Goal: Check status: Check status

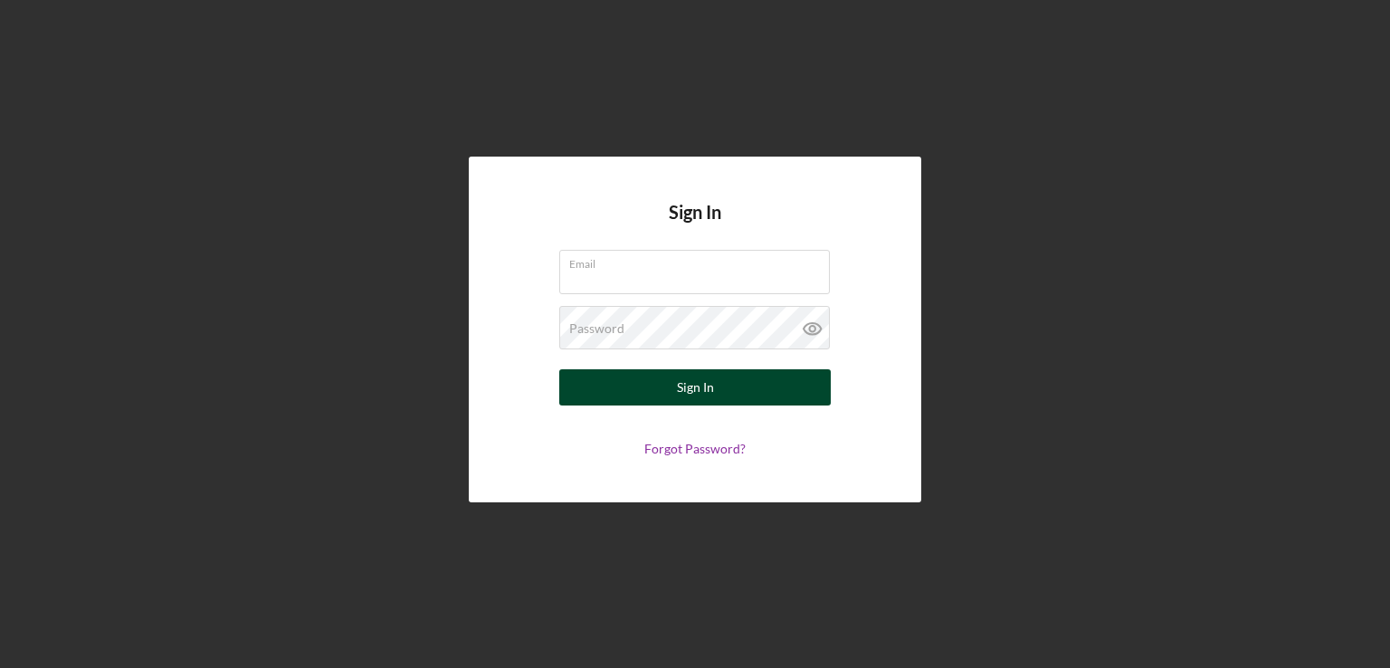
type input "[PERSON_NAME][EMAIL_ADDRESS][DOMAIN_NAME]"
click at [699, 389] on div "Sign In" at bounding box center [695, 387] width 37 height 36
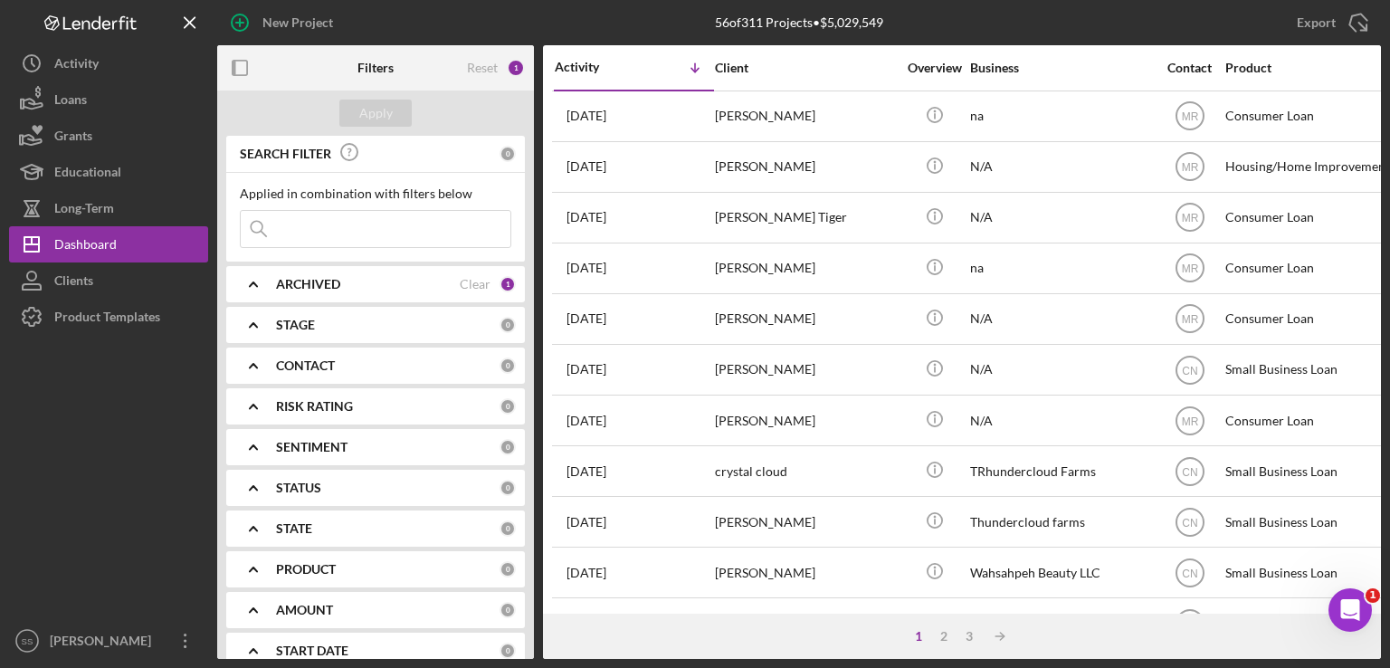
click at [308, 222] on input at bounding box center [376, 229] width 270 height 36
type input "[PERSON_NAME]"
click at [369, 107] on div "Apply" at bounding box center [375, 113] width 33 height 27
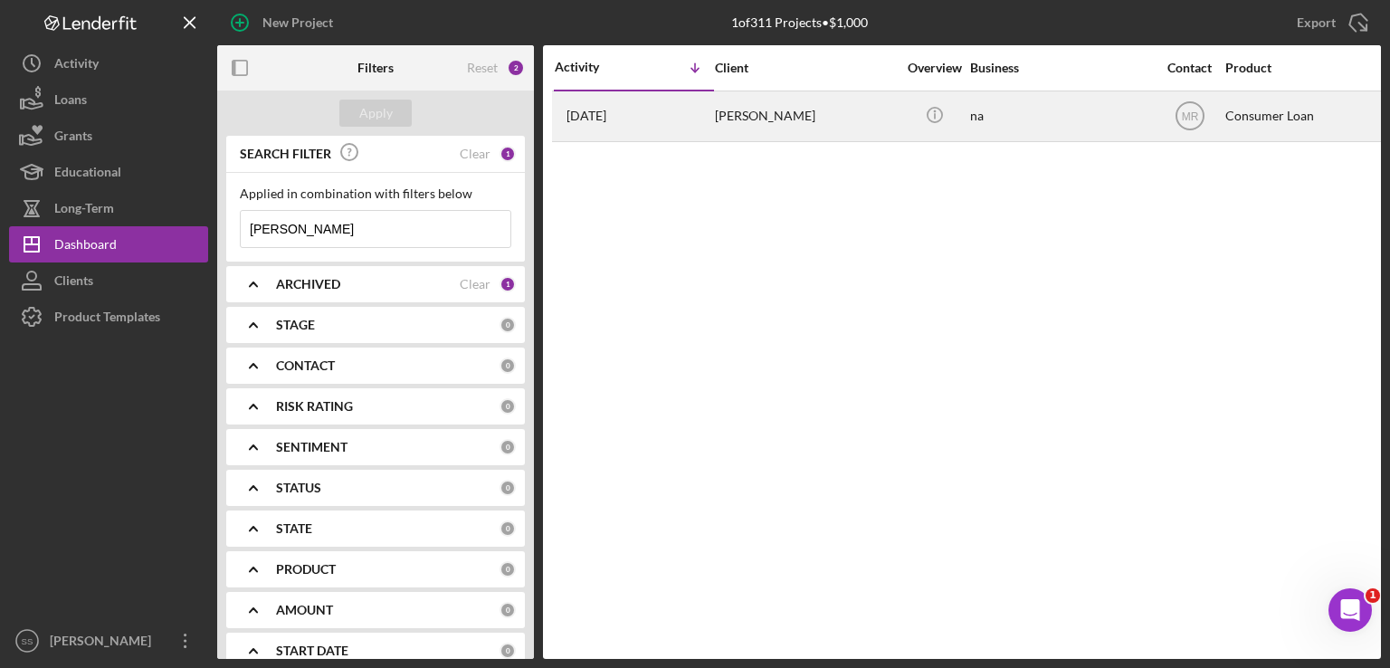
click at [782, 106] on div "[PERSON_NAME]" at bounding box center [805, 116] width 181 height 48
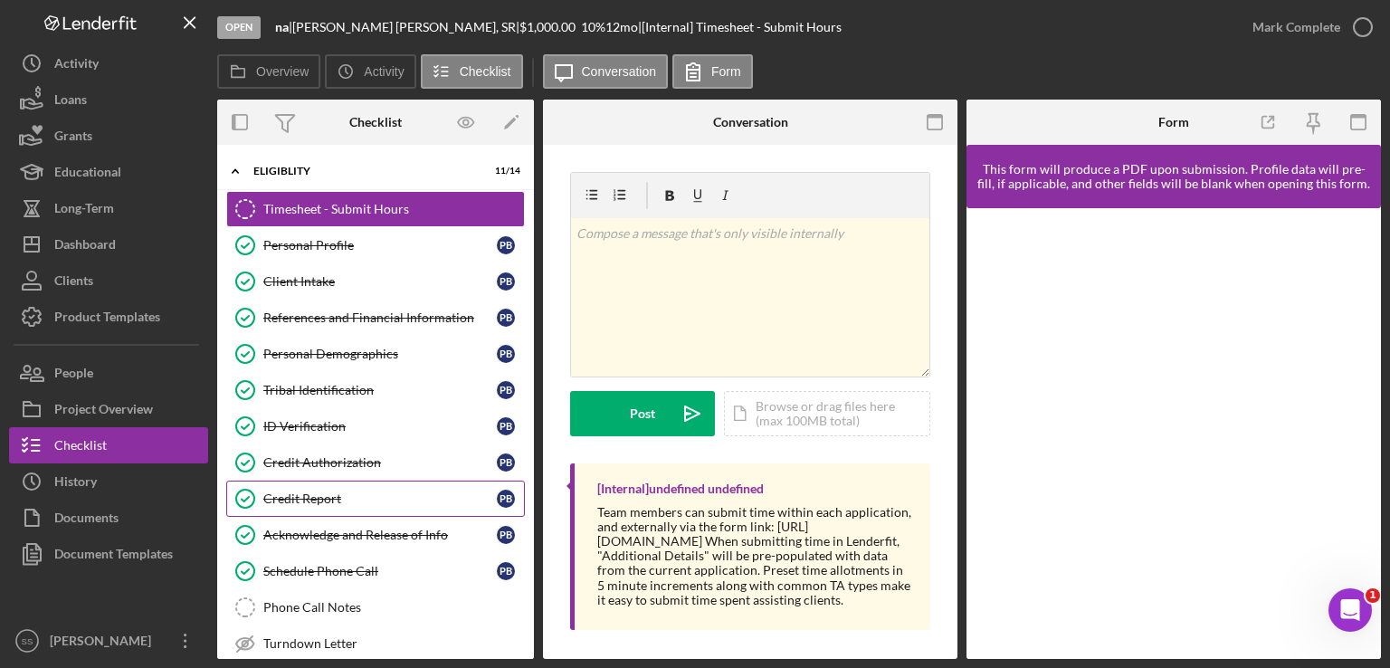
click at [309, 494] on div "Credit Report" at bounding box center [379, 498] width 233 height 14
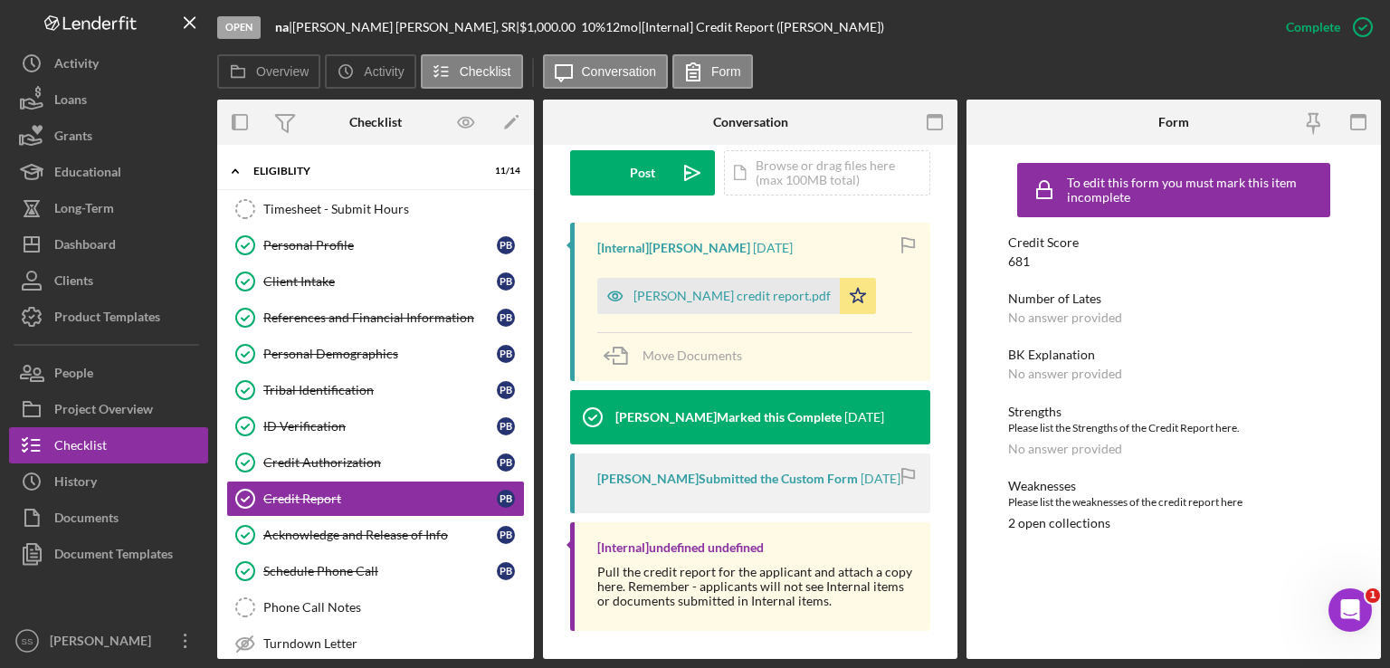
scroll to position [532, 0]
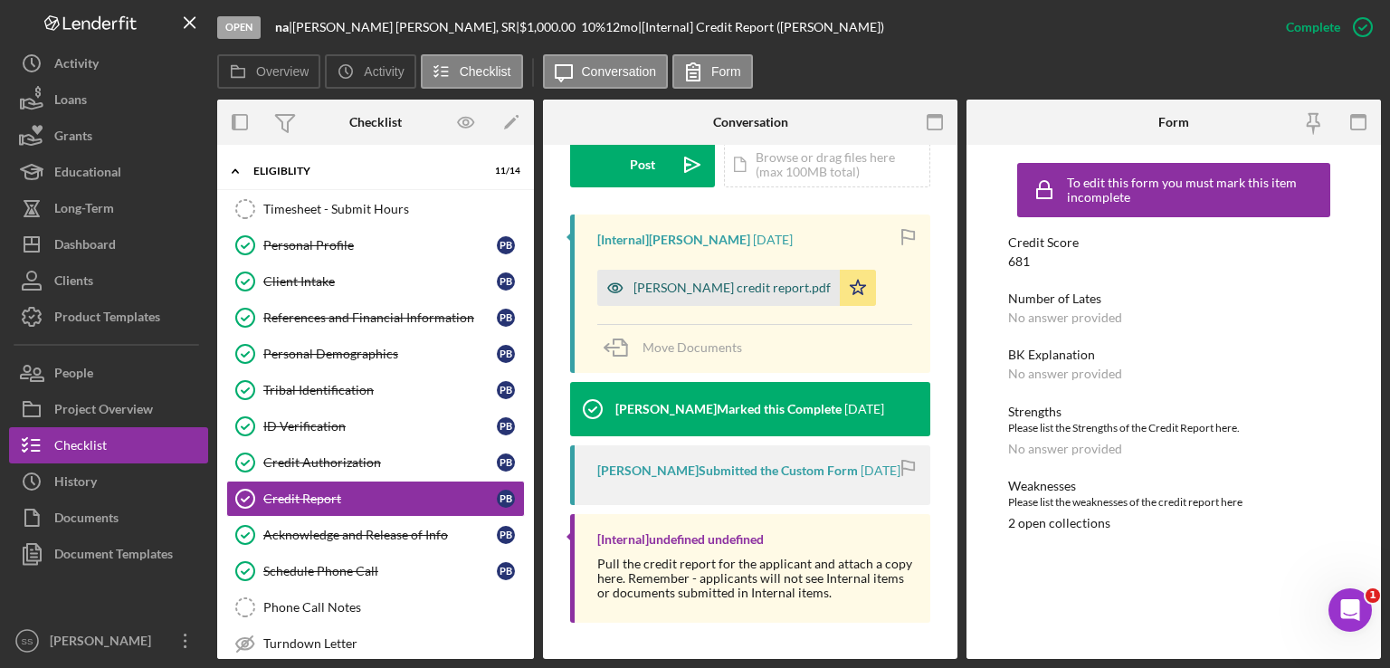
click at [743, 281] on div "[PERSON_NAME] credit report.pdf" at bounding box center [732, 288] width 197 height 14
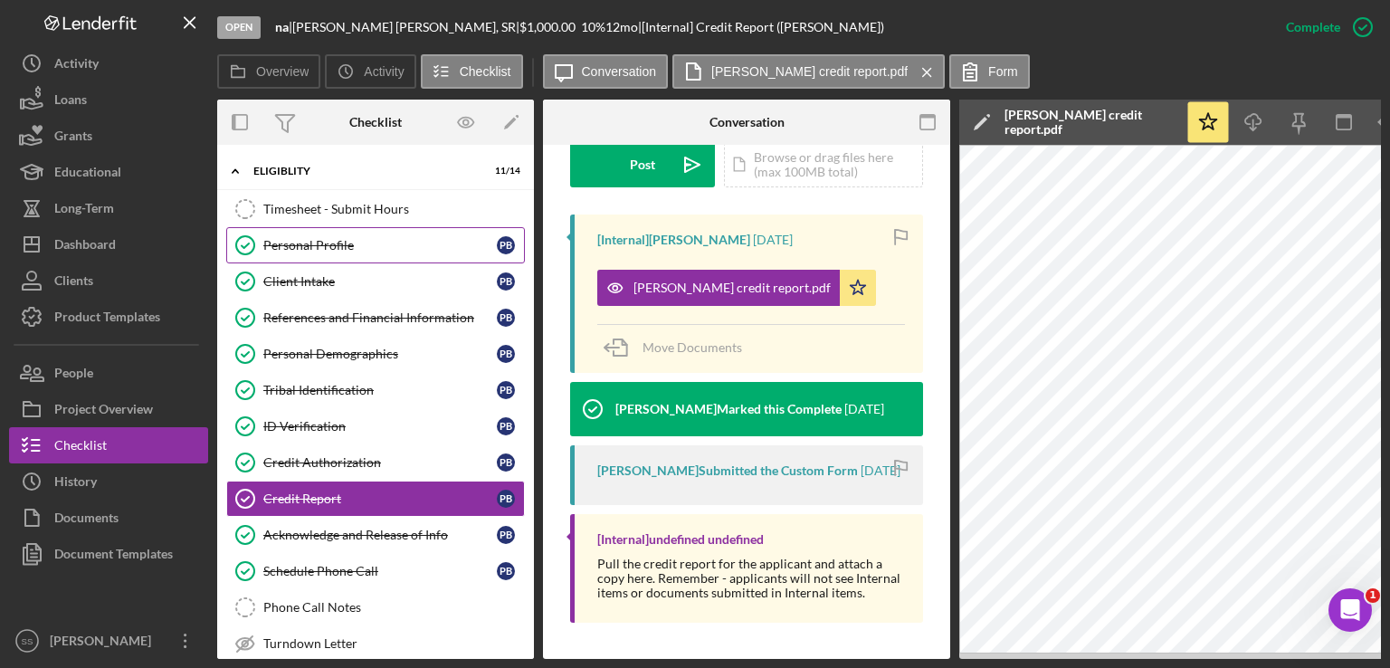
click at [306, 236] on link "Personal Profile Personal Profile P B" at bounding box center [375, 245] width 299 height 36
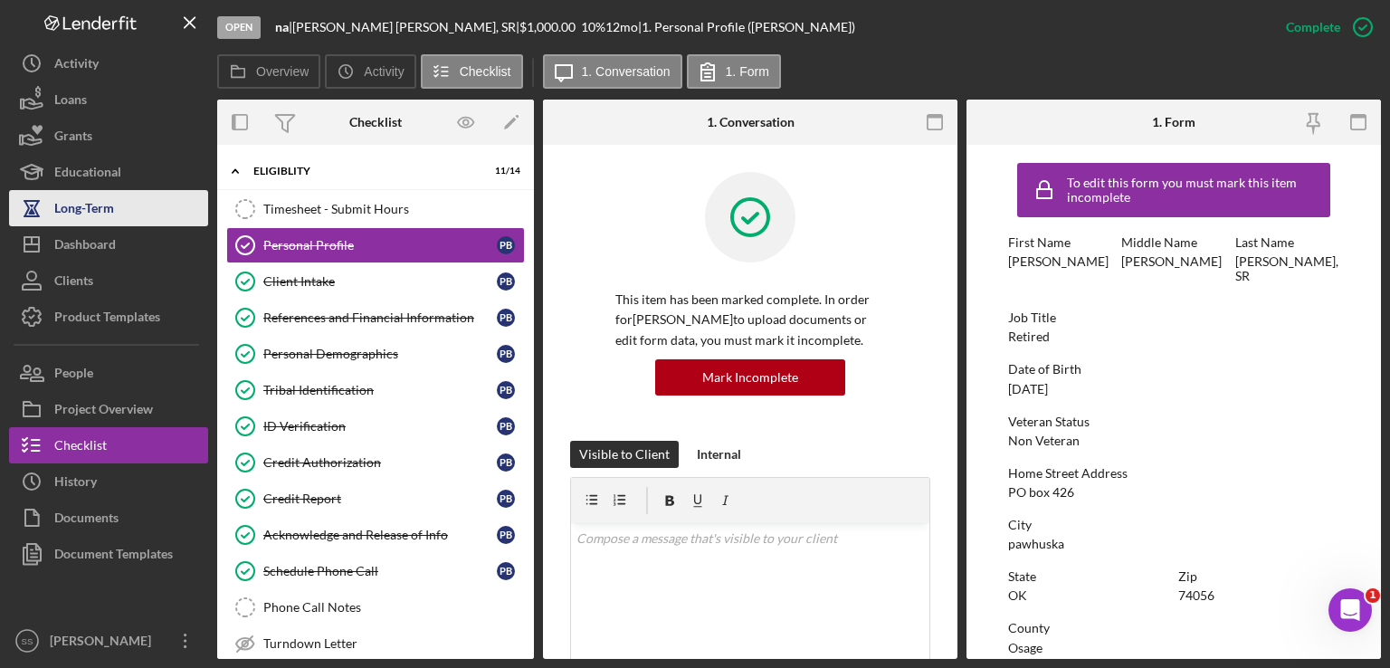
drag, startPoint x: 83, startPoint y: 228, endPoint x: 92, endPoint y: 224, distance: 10.1
click at [83, 229] on div "Dashboard" at bounding box center [85, 246] width 62 height 41
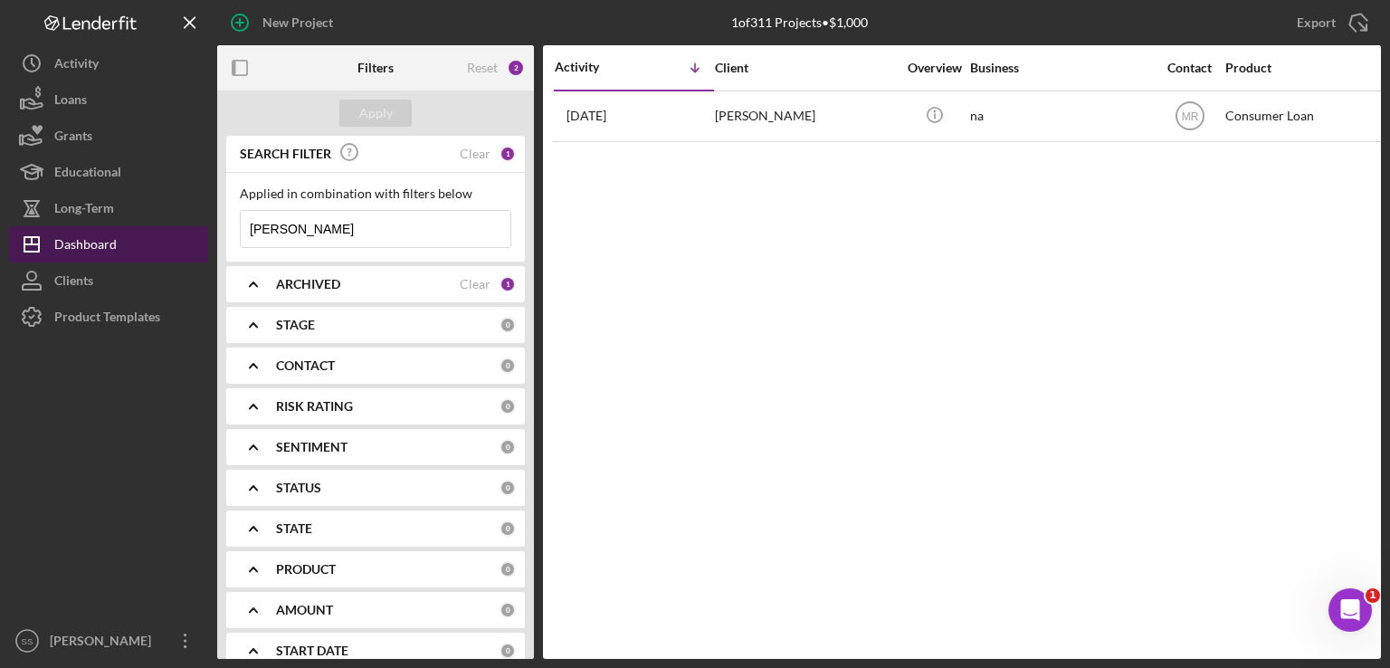
drag, startPoint x: 307, startPoint y: 228, endPoint x: 195, endPoint y: 229, distance: 111.3
click at [212, 231] on div "New Project 1 of 311 Projects • $1,000 [PERSON_NAME] Export Icon/Export Filters…" at bounding box center [695, 329] width 1372 height 659
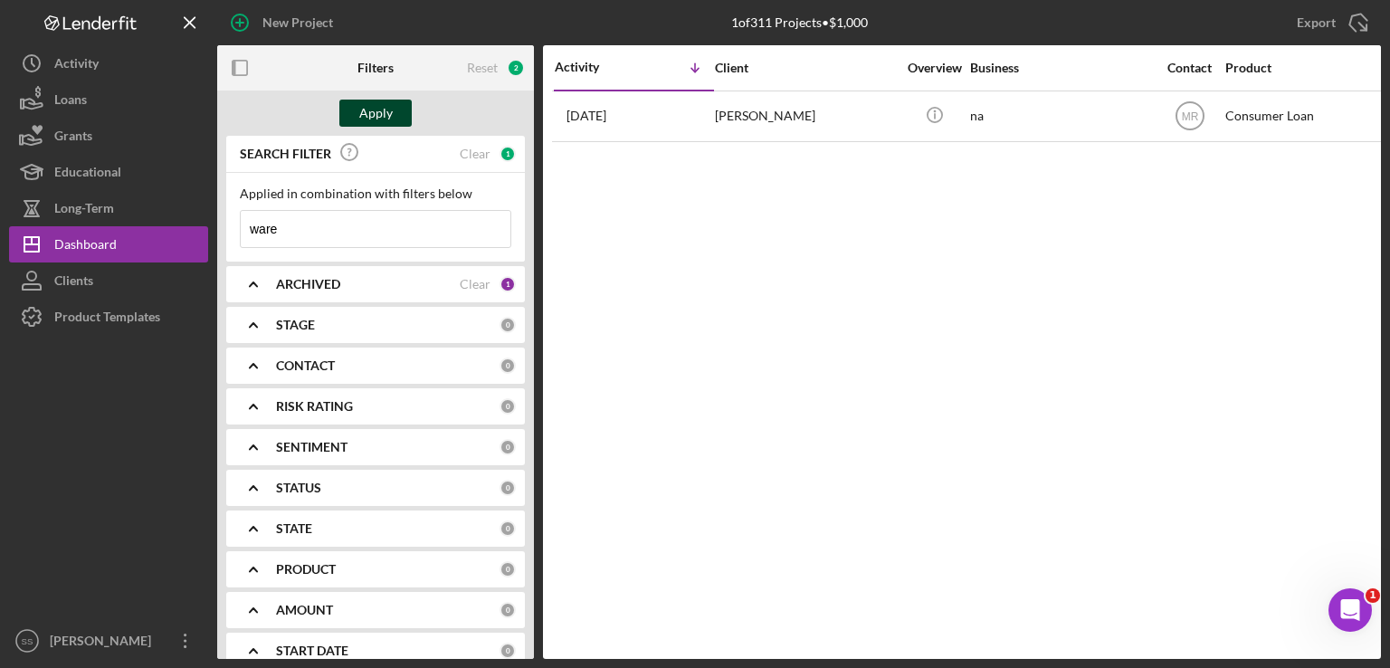
type input "ware"
click at [372, 123] on div "Apply" at bounding box center [375, 113] width 33 height 27
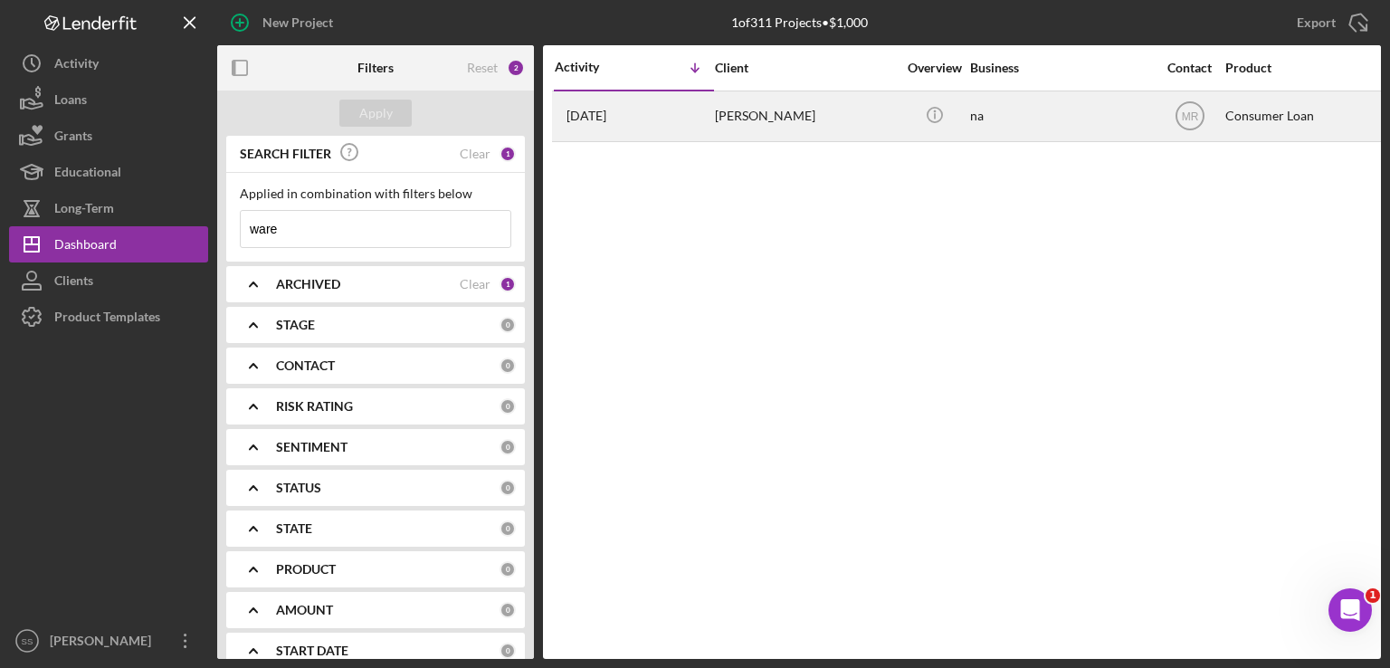
click at [753, 117] on div "[PERSON_NAME]" at bounding box center [805, 116] width 181 height 48
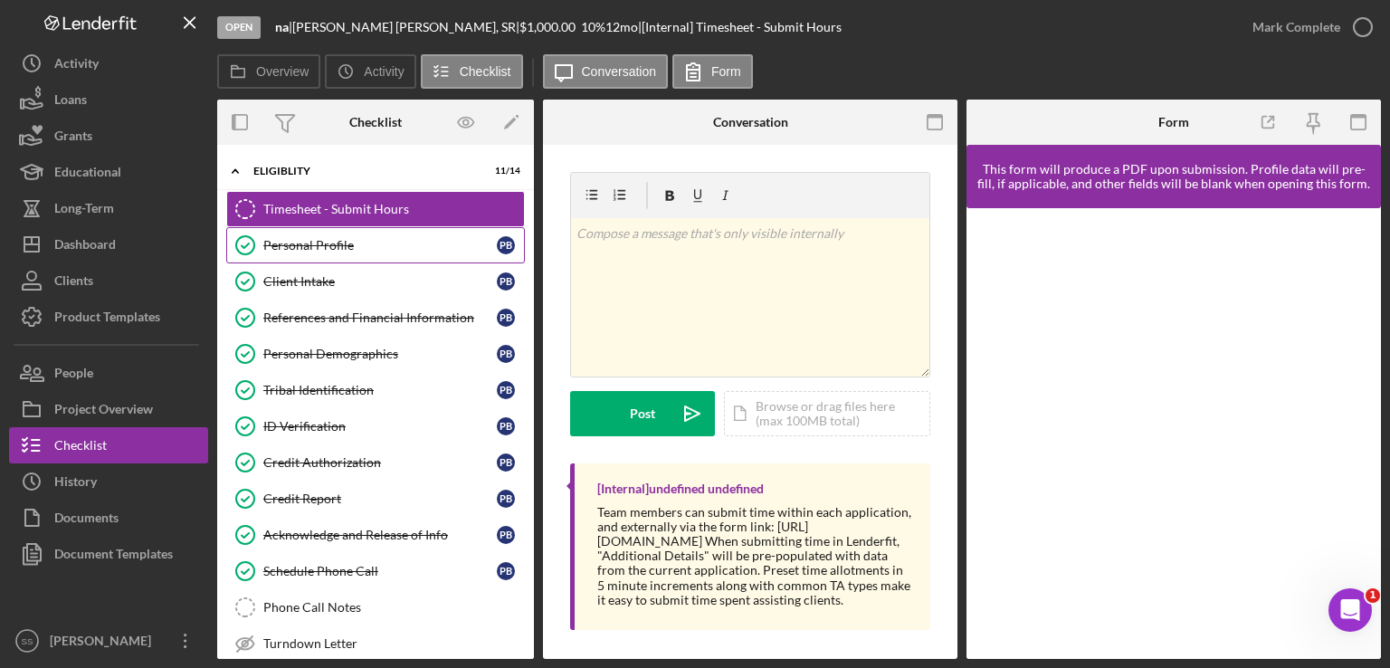
click at [310, 242] on div "Personal Profile" at bounding box center [379, 245] width 233 height 14
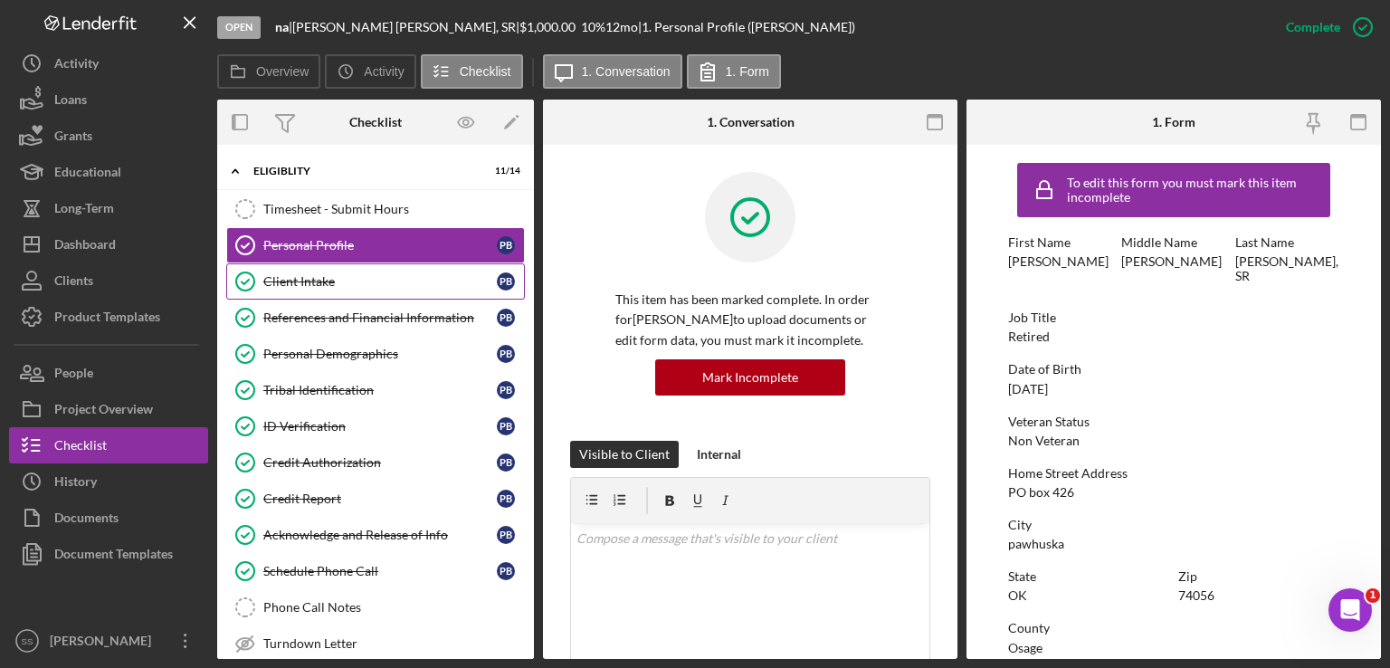
click at [310, 275] on div "Client Intake" at bounding box center [379, 281] width 233 height 14
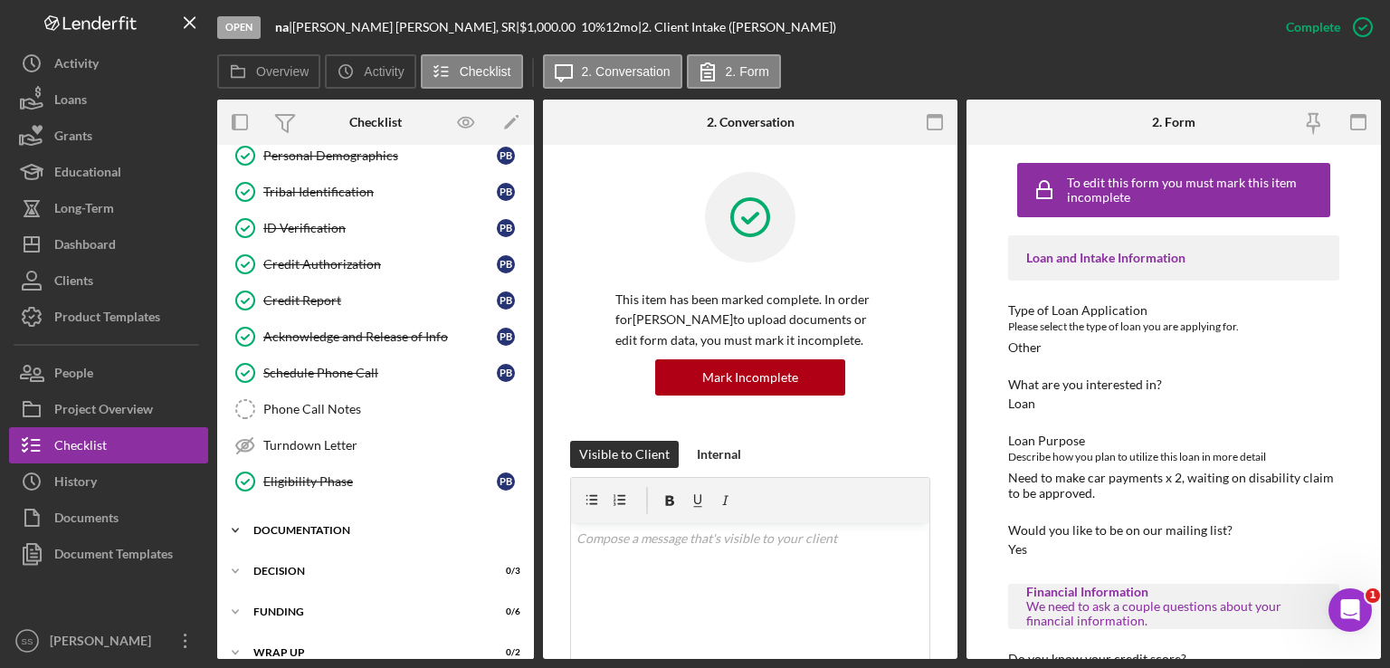
scroll to position [214, 0]
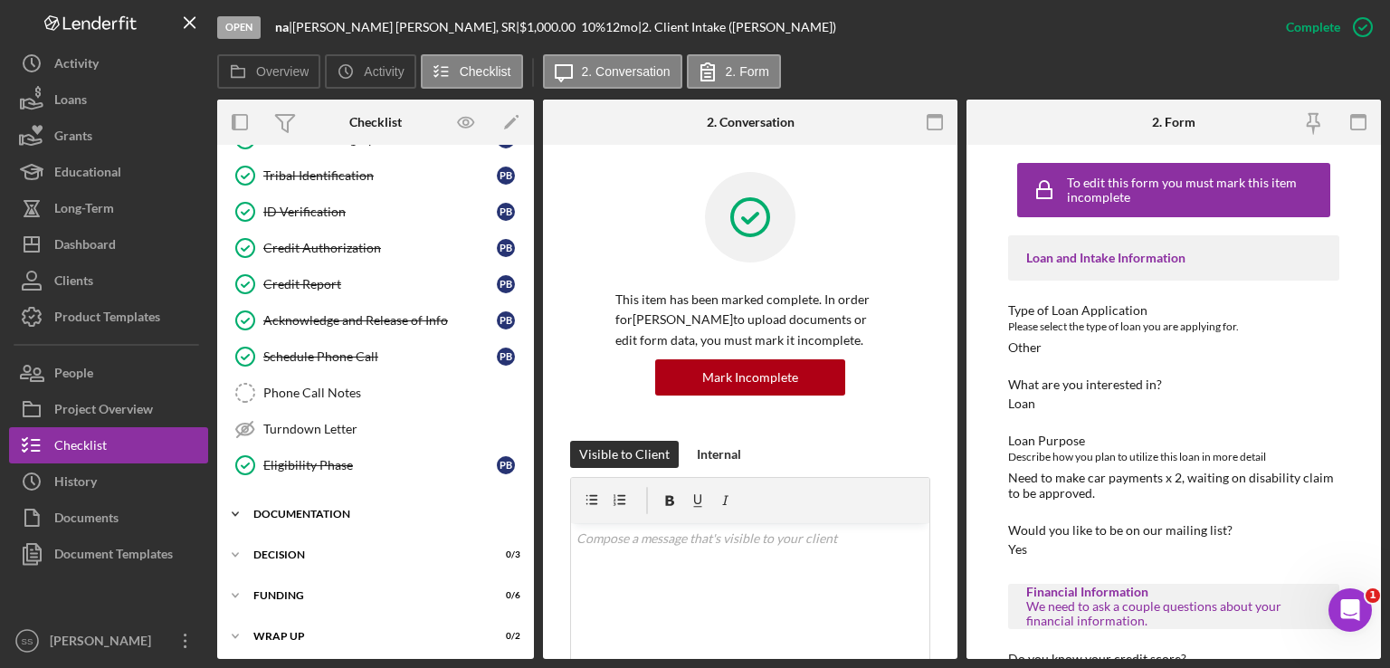
click at [311, 500] on div "Icon/Expander Documentation 1 / 9" at bounding box center [375, 514] width 317 height 36
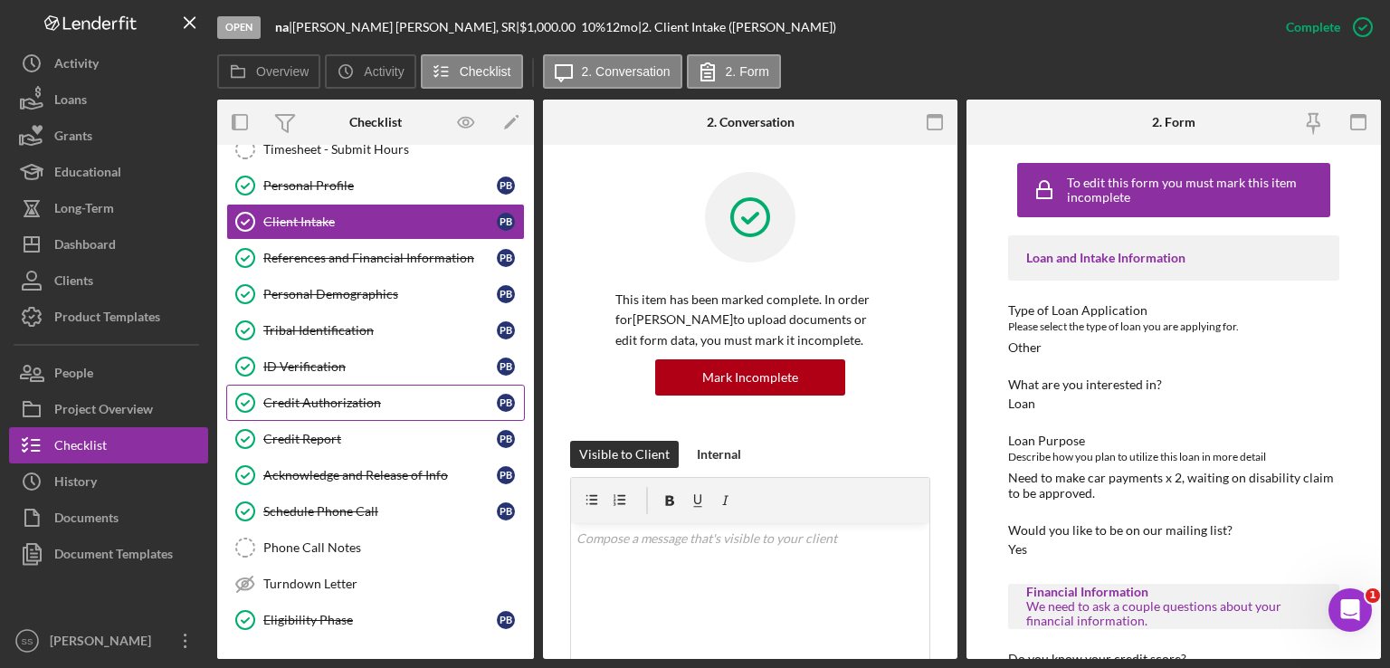
scroll to position [0, 0]
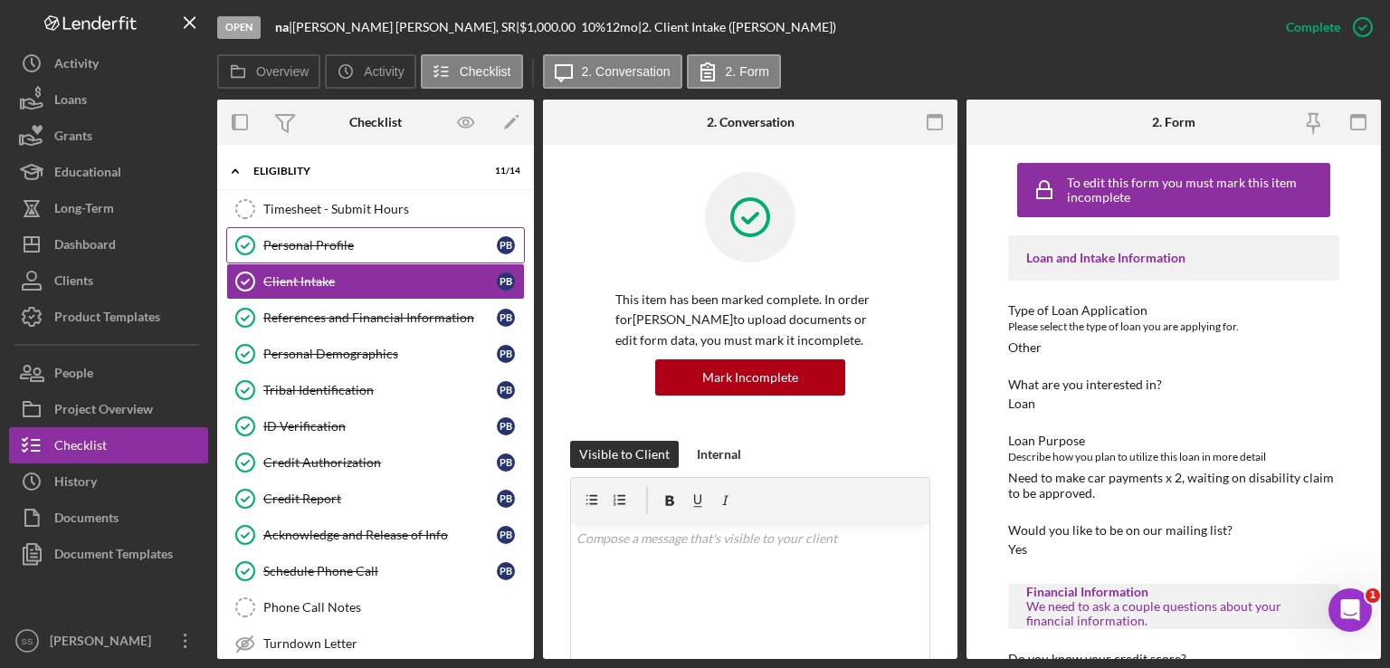
click at [335, 239] on div "Personal Profile" at bounding box center [379, 245] width 233 height 14
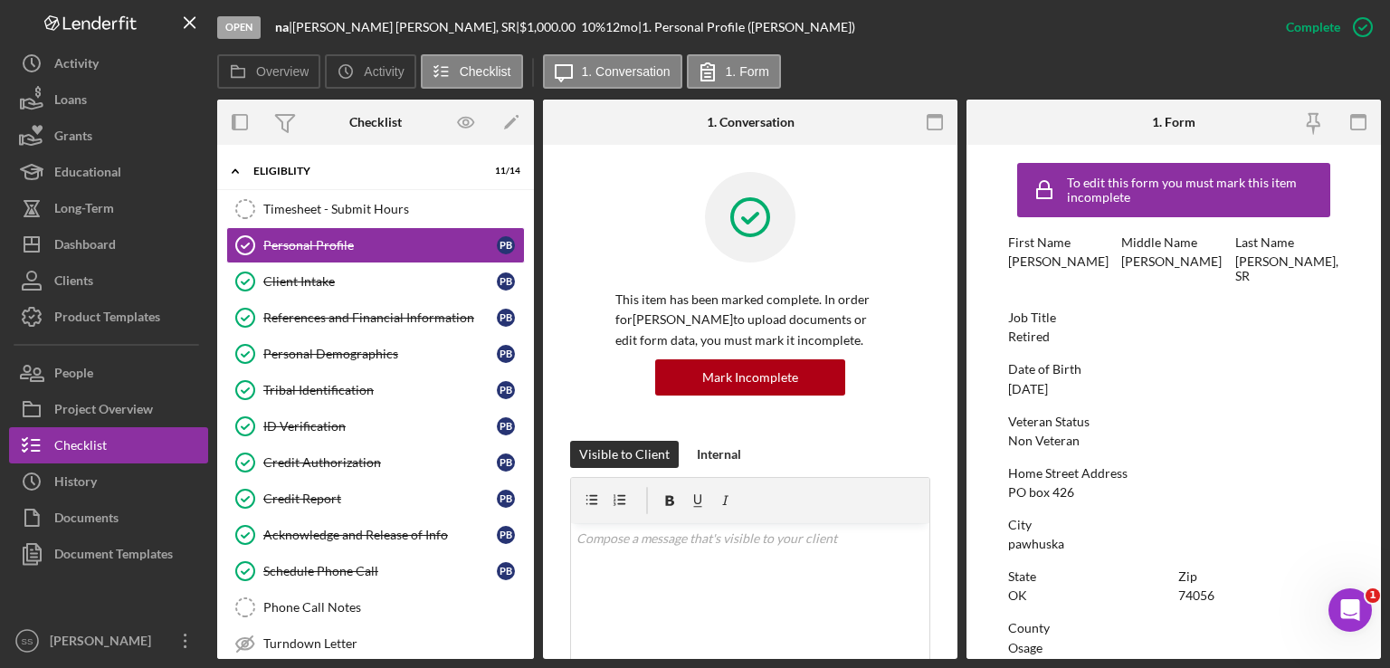
scroll to position [330, 0]
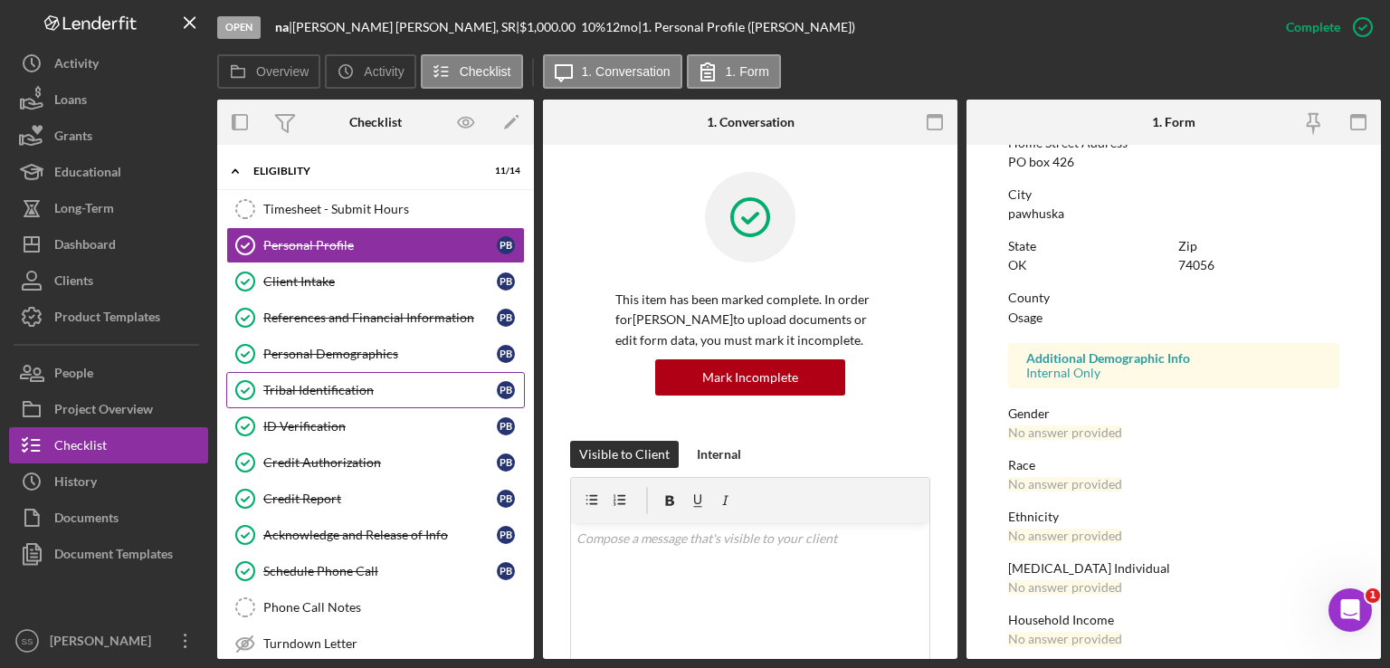
click at [317, 392] on div "Tribal Identification" at bounding box center [379, 390] width 233 height 14
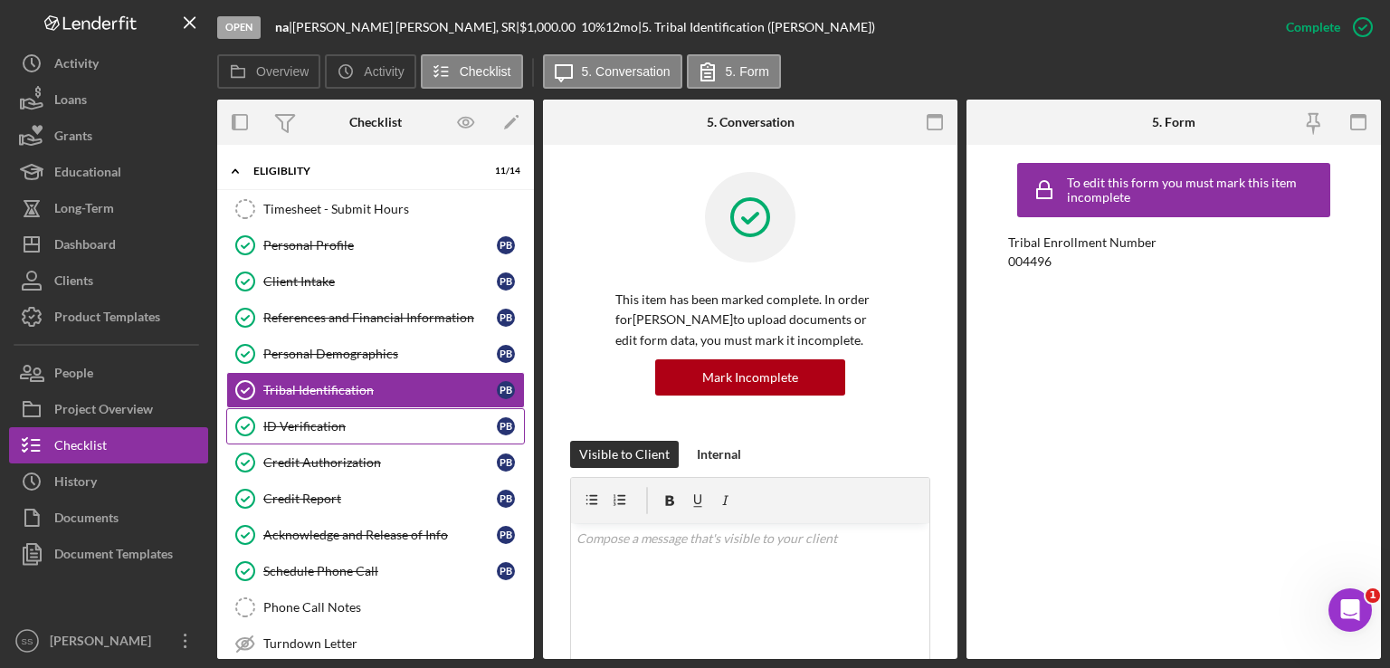
click at [319, 414] on link "ID Verification ID Verification P B" at bounding box center [375, 426] width 299 height 36
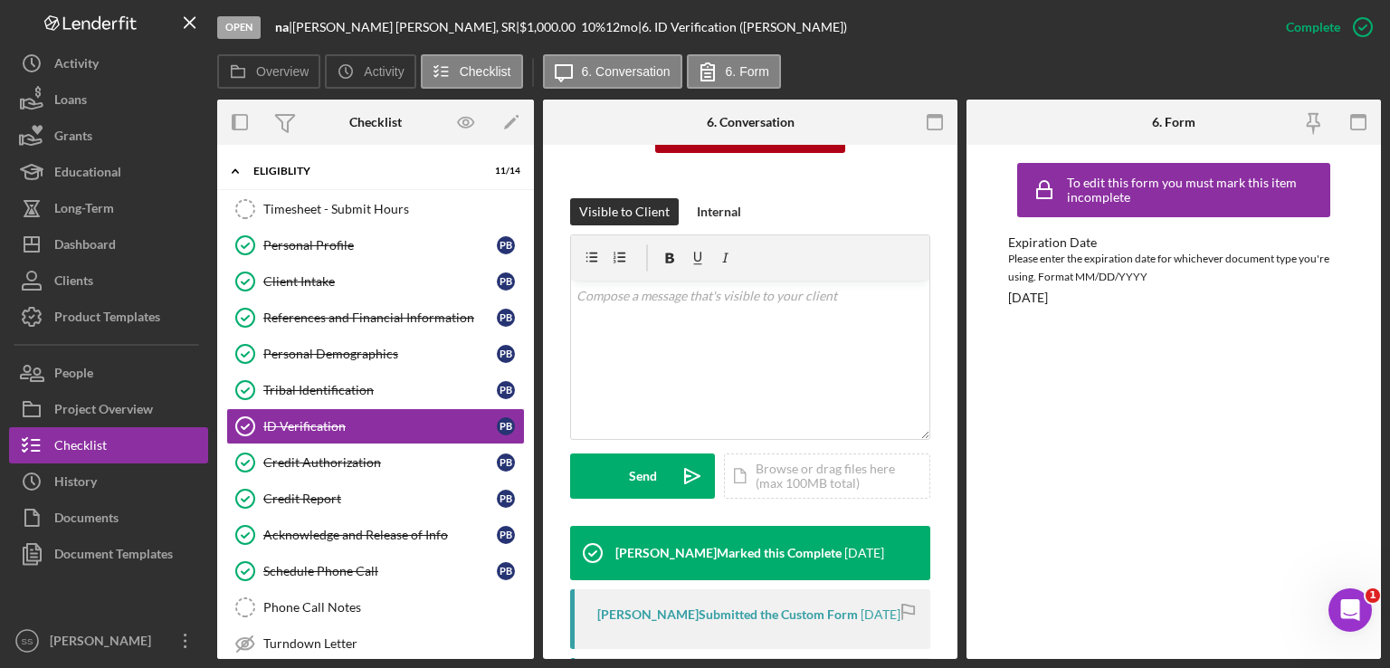
scroll to position [724, 0]
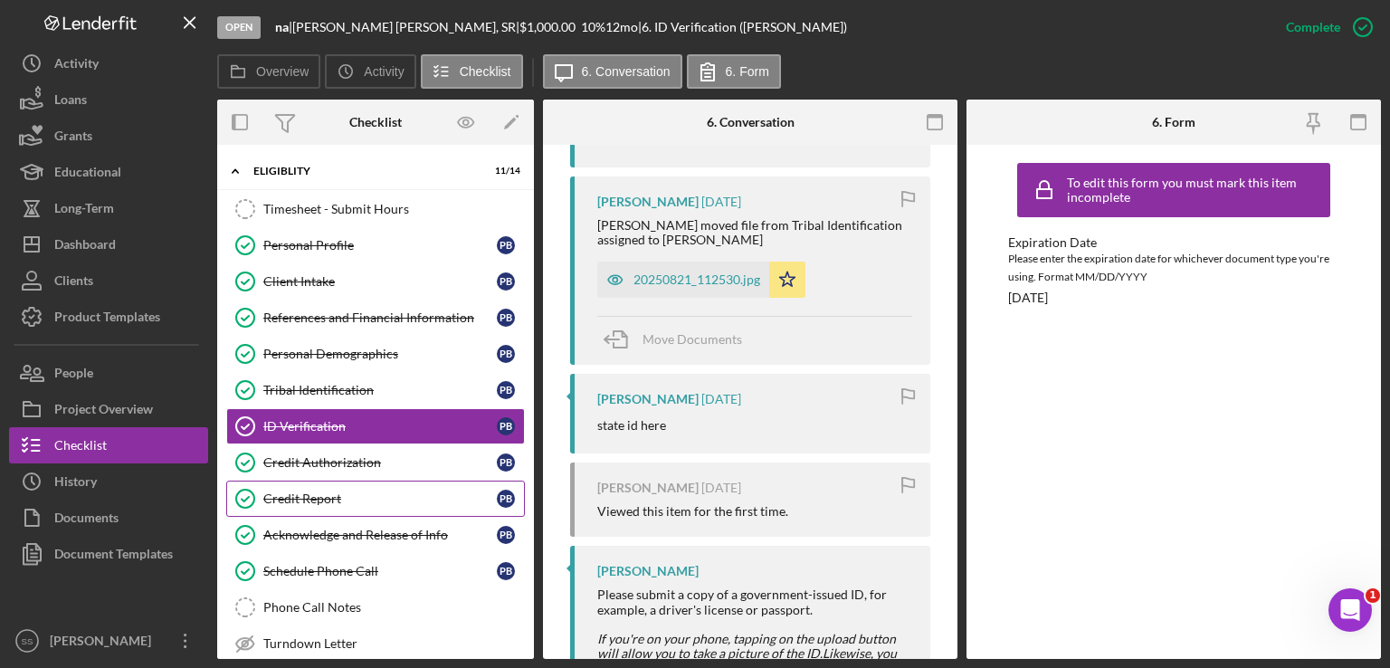
click at [322, 494] on div "Credit Report" at bounding box center [379, 498] width 233 height 14
